Goal: Transaction & Acquisition: Download file/media

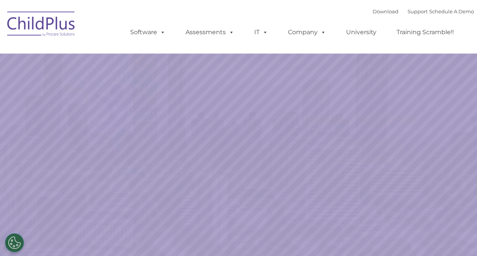
select select "MEDIUM"
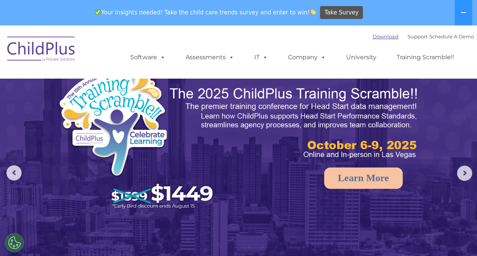
click at [375, 38] on link "Download" at bounding box center [386, 36] width 26 height 6
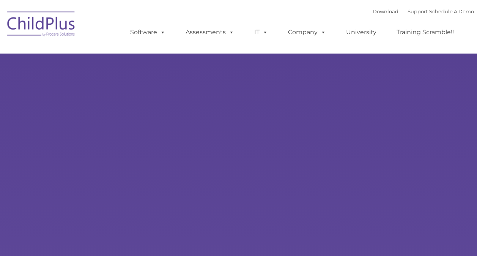
type input ""
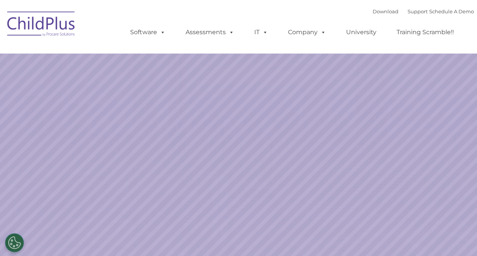
select select "MEDIUM"
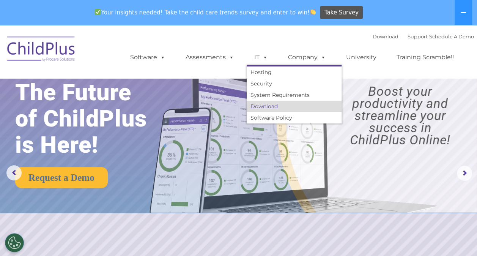
click at [269, 106] on link "Download" at bounding box center [294, 106] width 95 height 11
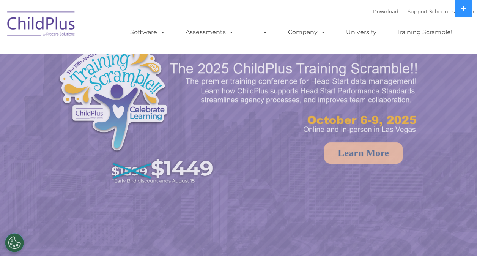
select select "MEDIUM"
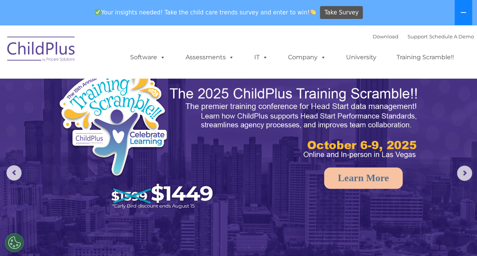
click at [468, 14] on button at bounding box center [463, 12] width 17 height 25
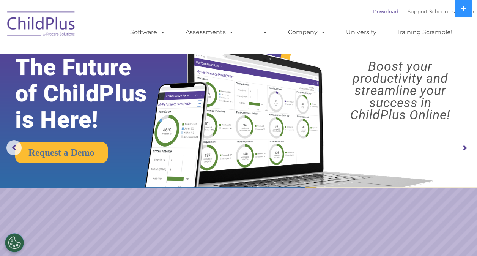
click at [378, 10] on link "Download" at bounding box center [386, 11] width 26 height 6
